Goal: Book appointment/travel/reservation

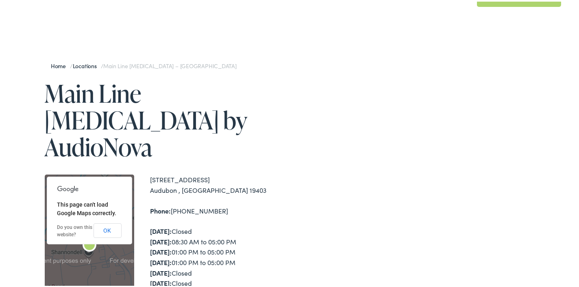
scroll to position [122, 0]
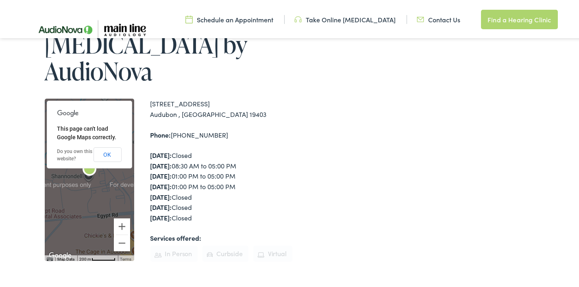
click at [259, 18] on link "Schedule an Appointment" at bounding box center [229, 17] width 88 height 9
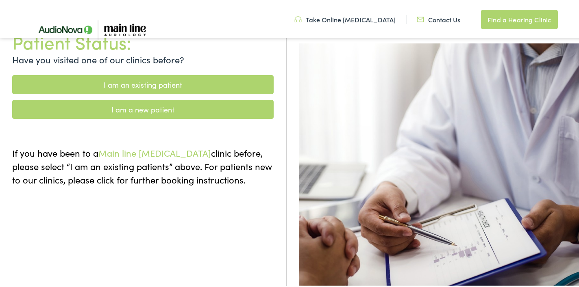
scroll to position [41, 0]
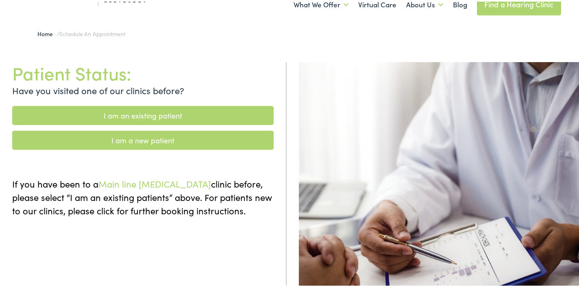
drag, startPoint x: 190, startPoint y: 89, endPoint x: 235, endPoint y: 41, distance: 65.5
click at [235, 41] on body "Schedule an Appointment - Main Line Audiology Skip to Main Content Menu Close S…" at bounding box center [292, 253] width 585 height 588
click at [180, 104] on link "I am an existing patient" at bounding box center [142, 113] width 261 height 19
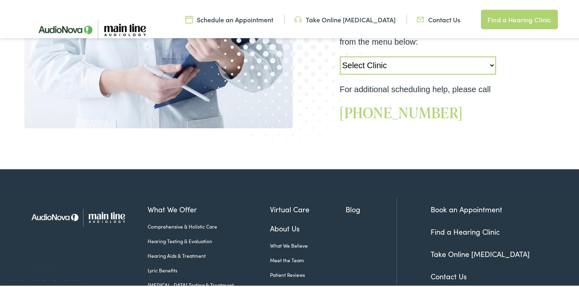
scroll to position [325, 0]
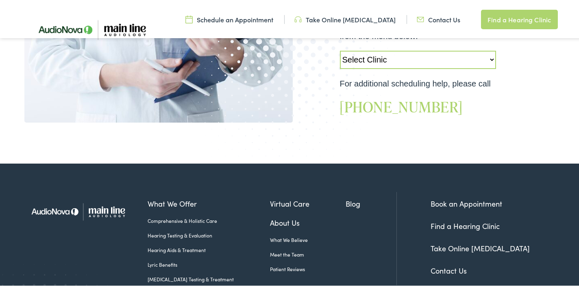
click at [488, 49] on select "Select Clinic Jenkintown-PA-AudioNova 505 Old York Road Audubon-PA-Main Line Au…" at bounding box center [418, 58] width 156 height 18
select select "https://mainline.alpacaaudiology.com/locations/shannondell-pa/"
click at [340, 49] on select "Select Clinic Jenkintown-PA-AudioNova 505 Old York Road Audubon-PA-Main Line Au…" at bounding box center [418, 58] width 156 height 18
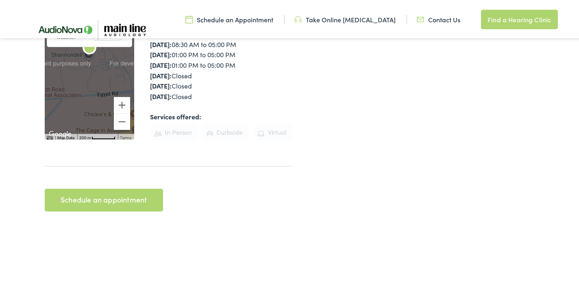
scroll to position [244, 0]
click at [100, 187] on link "Schedule an appointment" at bounding box center [104, 198] width 118 height 23
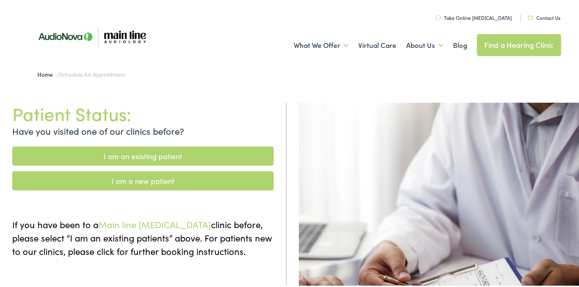
click at [545, 12] on ul "Schedule an Appointment Take Online [MEDICAL_DATA] Contact Us Find a Hearing Cl…" at bounding box center [295, 15] width 542 height 11
click at [545, 15] on link "Contact Us" at bounding box center [544, 16] width 33 height 7
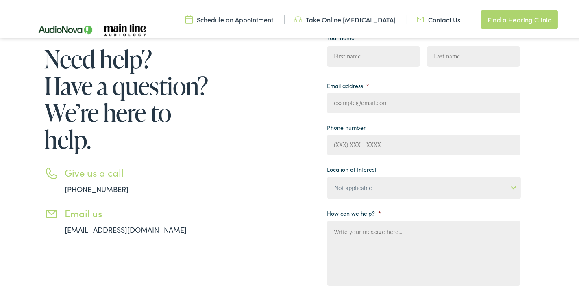
scroll to position [81, 0]
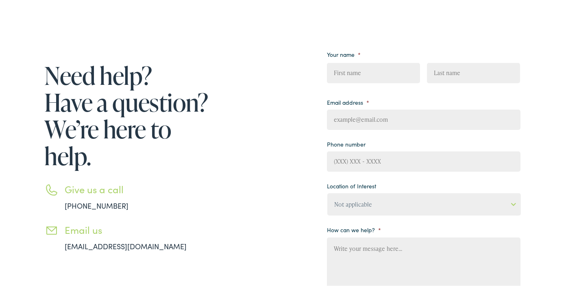
click at [395, 67] on input "First" at bounding box center [373, 71] width 93 height 20
type input "[PERSON_NAME]"
type input "[EMAIL_ADDRESS][DOMAIN_NAME]"
type input "[PHONE_NUMBER]"
